Goal: Information Seeking & Learning: Learn about a topic

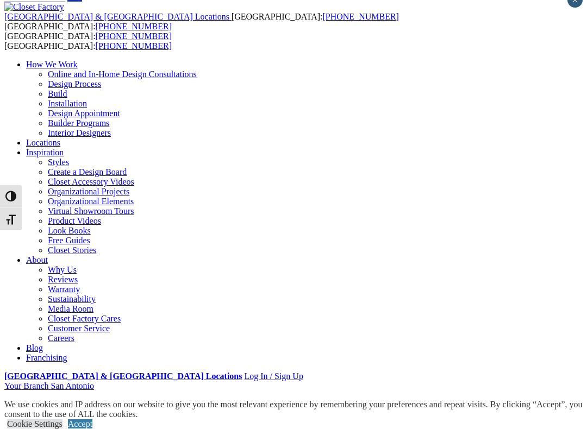
scroll to position [17, 0]
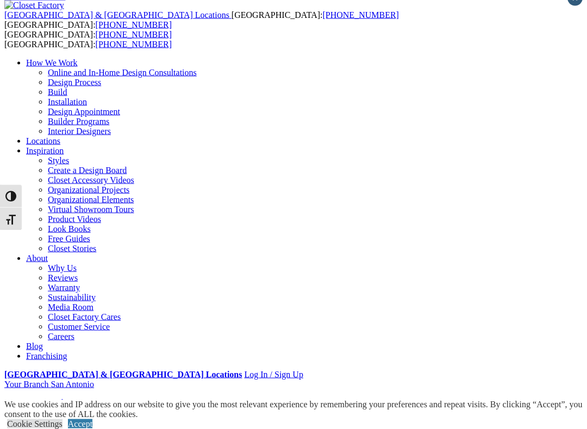
scroll to position [14, 0]
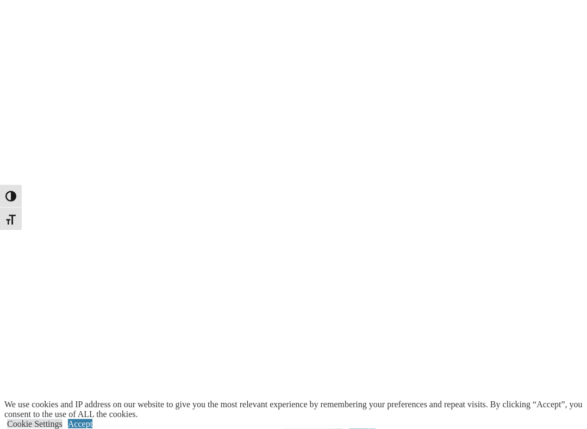
scroll to position [2149, 0]
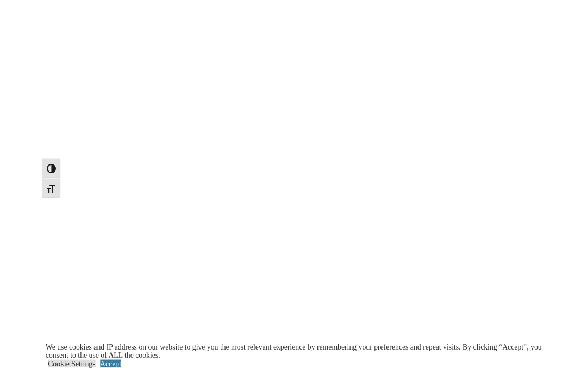
scroll to position [2179, 0]
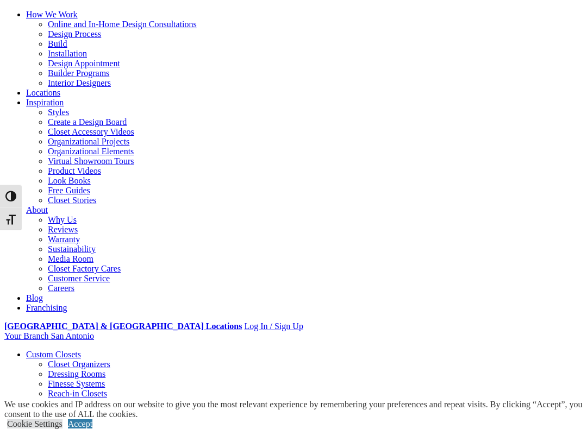
scroll to position [103, 0]
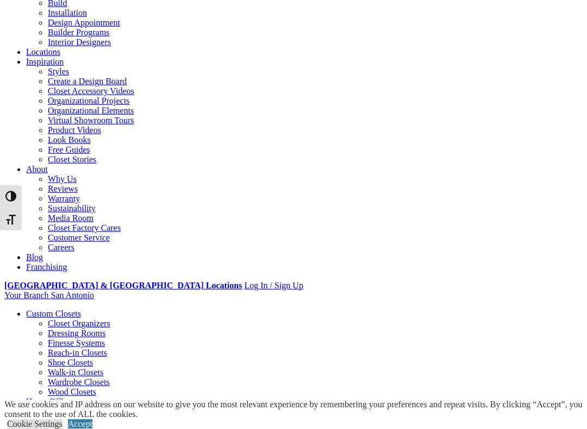
click at [62, 368] on link "Wall Beds" at bounding box center [44, 421] width 36 height 9
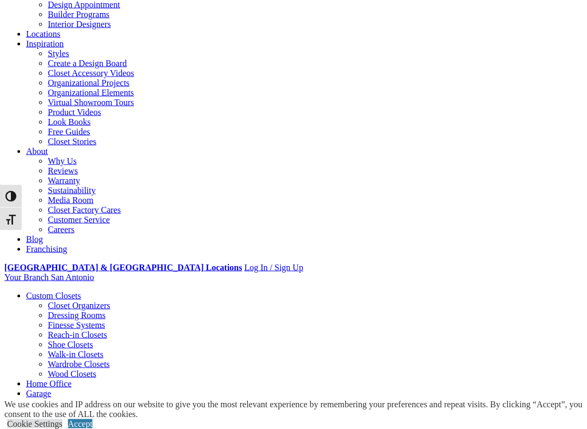
scroll to position [121, 0]
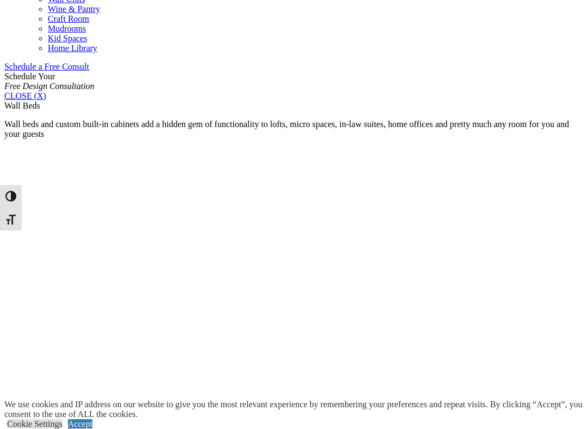
scroll to position [638, 0]
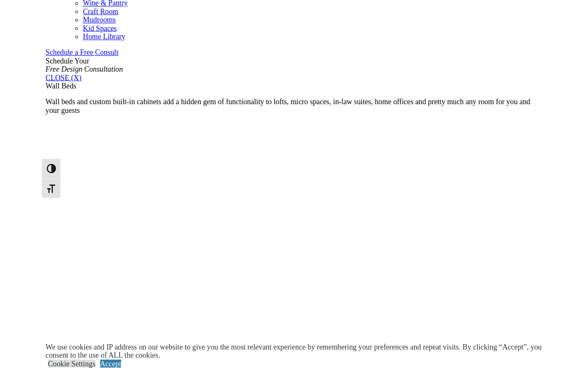
scroll to position [668, 0]
